Goal: Information Seeking & Learning: Learn about a topic

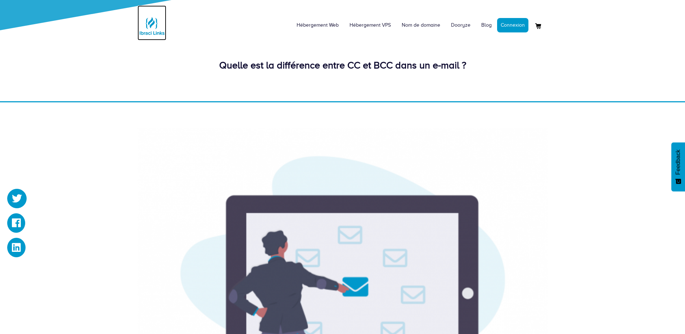
click at [153, 23] on img at bounding box center [152, 26] width 29 height 29
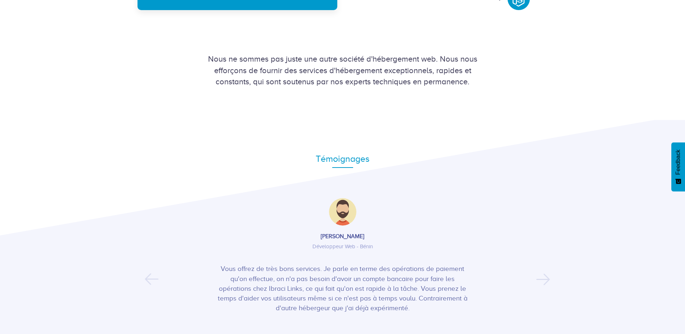
scroll to position [1065, 0]
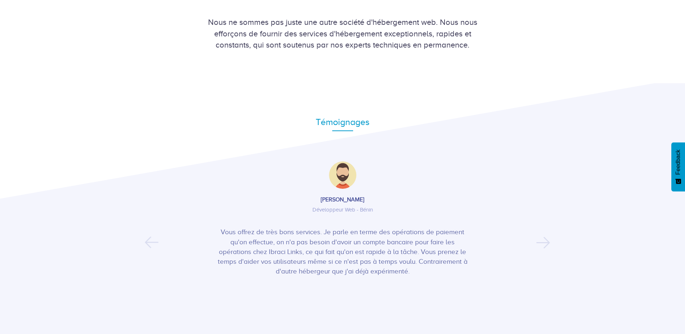
click at [544, 234] on div "Gide SALANON Développeur Web - Bénin Vous offrez de très bons services. Je parl…" at bounding box center [343, 238] width 411 height 155
click at [541, 243] on button "Next" at bounding box center [539, 238] width 4 height 11
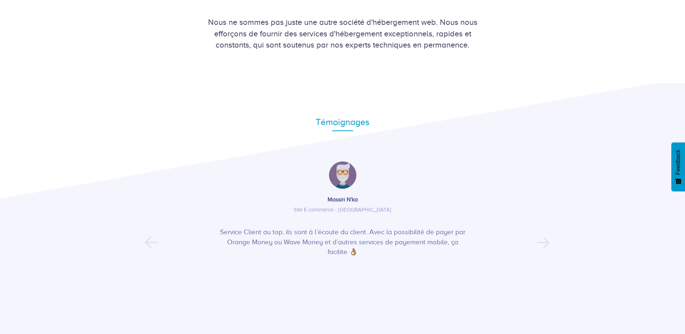
click at [541, 243] on button "Next" at bounding box center [539, 238] width 4 height 11
click at [147, 243] on button "Previous" at bounding box center [147, 238] width 4 height 11
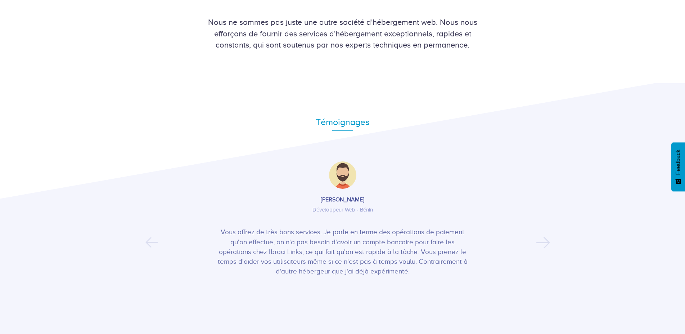
click at [149, 243] on button "Previous" at bounding box center [147, 238] width 4 height 11
